Goal: Task Accomplishment & Management: Manage account settings

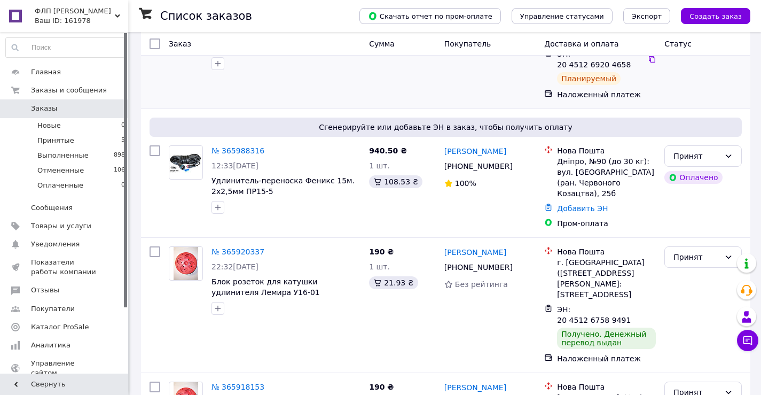
scroll to position [160, 0]
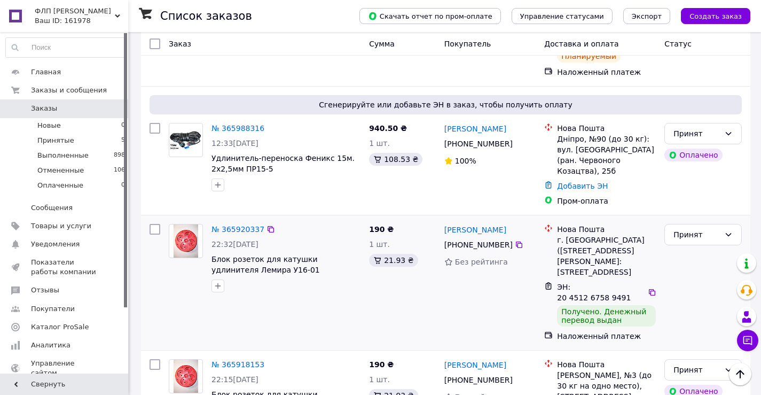
scroll to position [53, 0]
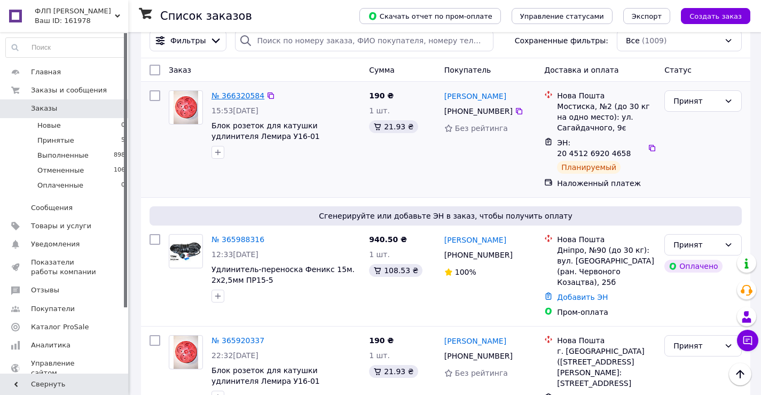
click at [244, 95] on link "№ 366320584" at bounding box center [238, 95] width 53 height 9
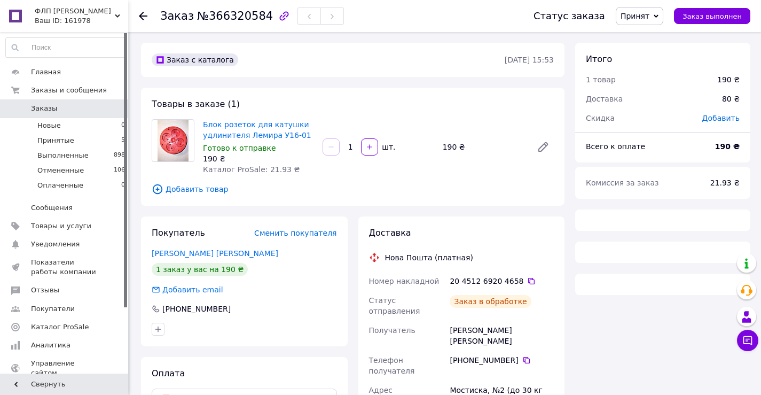
click at [142, 14] on use at bounding box center [143, 16] width 9 height 9
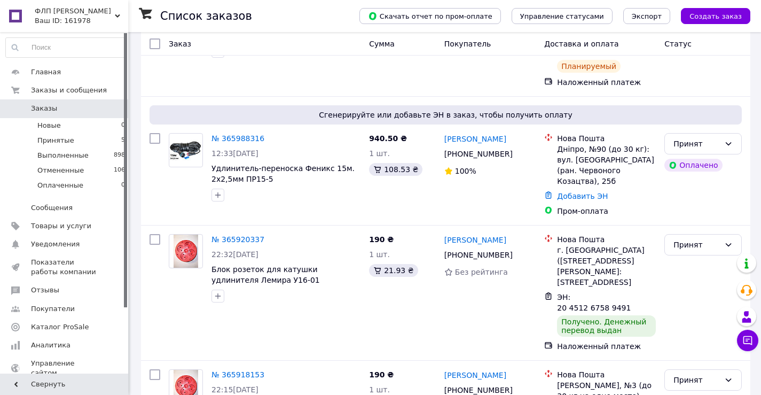
scroll to position [160, 0]
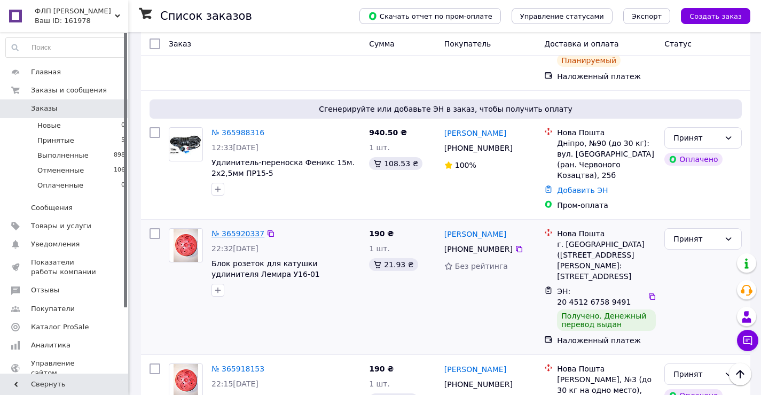
click at [229, 229] on link "№ 365920337" at bounding box center [238, 233] width 53 height 9
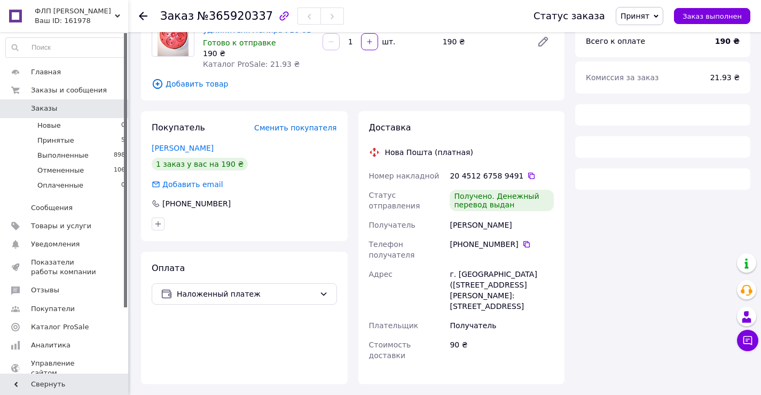
scroll to position [160, 0]
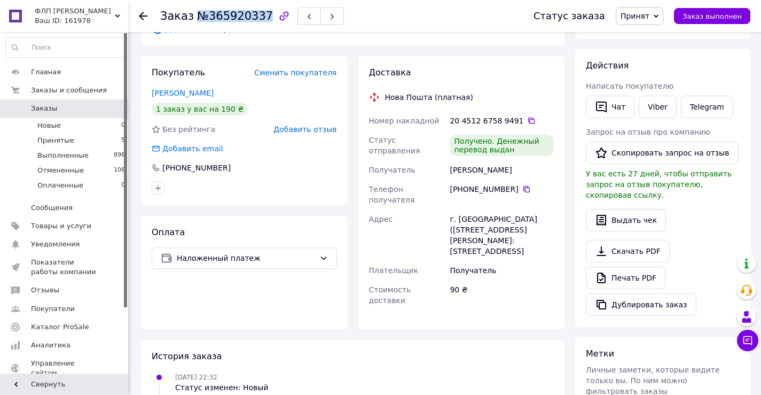
drag, startPoint x: 193, startPoint y: 16, endPoint x: 258, endPoint y: 15, distance: 64.7
click at [258, 15] on span "№365920337" at bounding box center [235, 16] width 76 height 13
copy span "№365920337"
click at [141, 15] on use at bounding box center [143, 16] width 9 height 9
